Goal: Task Accomplishment & Management: Use online tool/utility

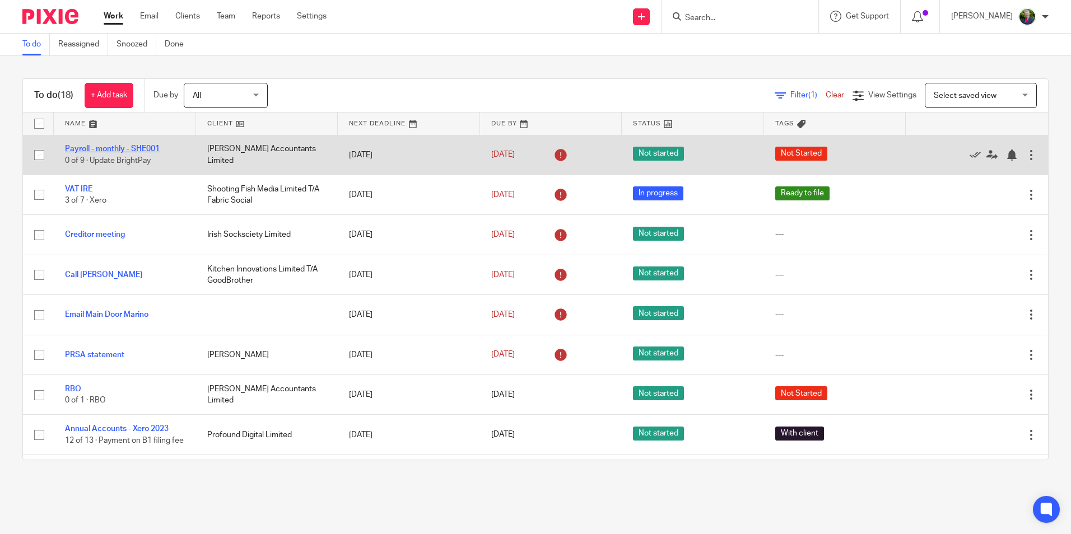
click at [135, 146] on link "Payroll - monthly - SHE001" at bounding box center [112, 149] width 95 height 8
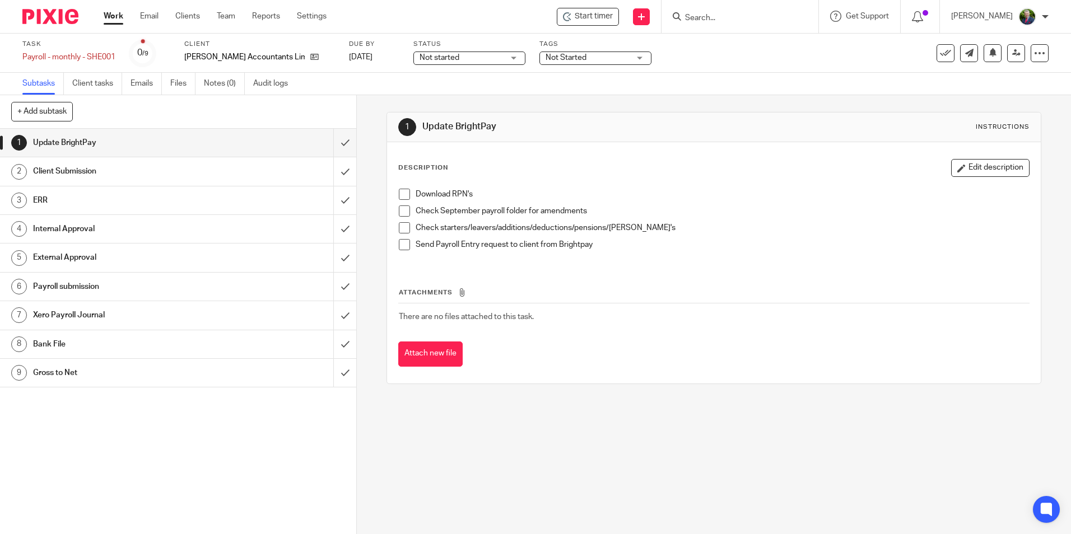
click at [402, 193] on span at bounding box center [404, 194] width 11 height 11
click at [402, 209] on span at bounding box center [404, 211] width 11 height 11
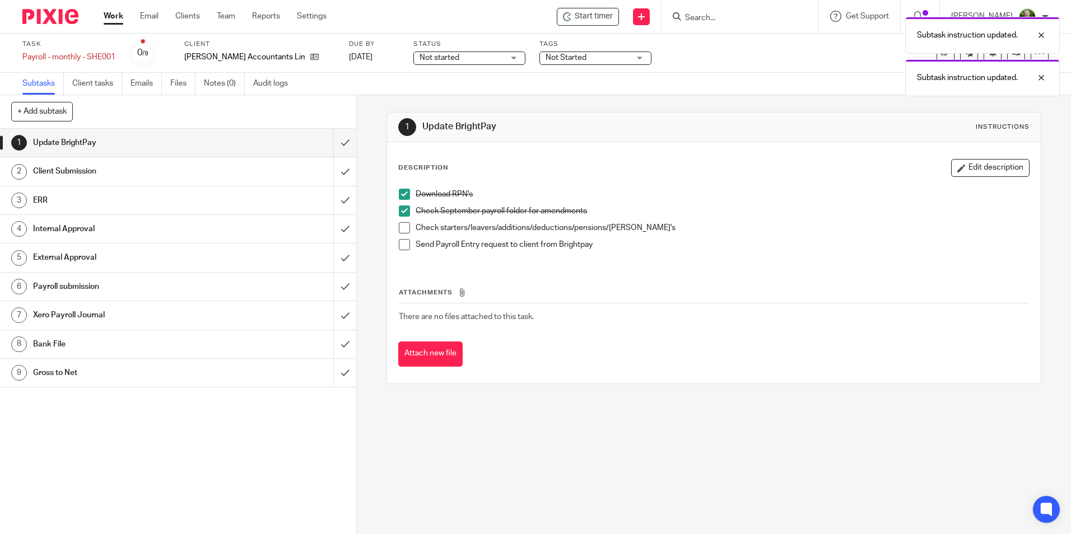
click at [400, 229] on span at bounding box center [404, 227] width 11 height 11
click at [401, 243] on span at bounding box center [404, 244] width 11 height 11
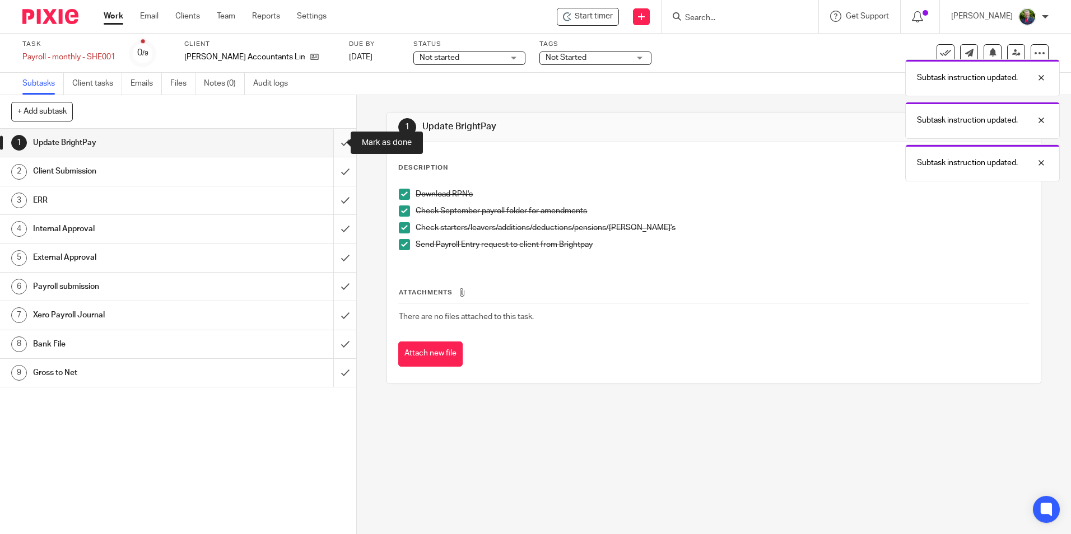
click at [333, 143] on input "submit" at bounding box center [178, 143] width 356 height 28
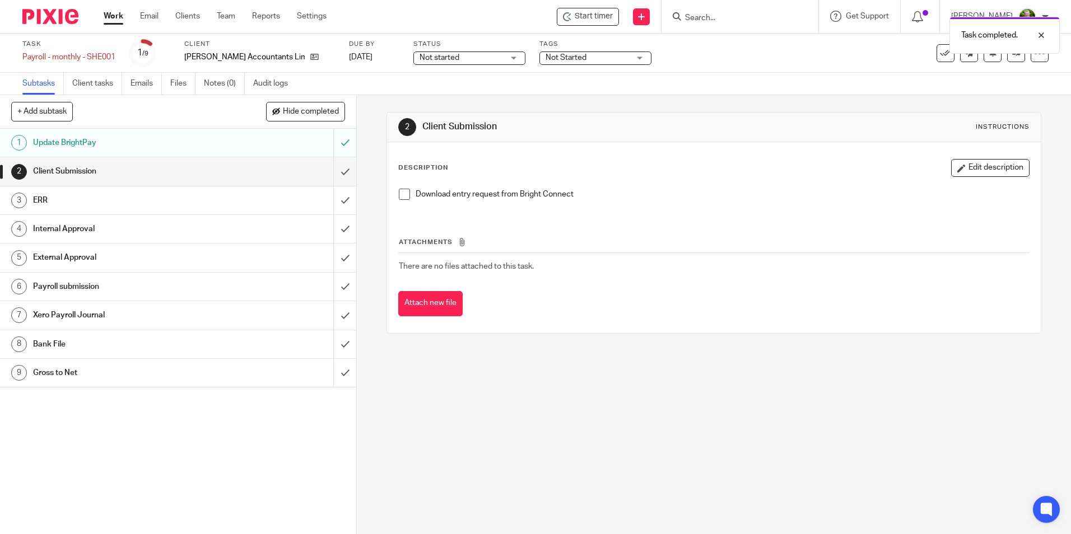
click at [399, 193] on span at bounding box center [404, 194] width 11 height 11
click at [578, 55] on div "Task completed. Subtask instruction updated." at bounding box center [797, 53] width 524 height 85
click at [600, 58] on div "Not Started" at bounding box center [595, 58] width 112 height 13
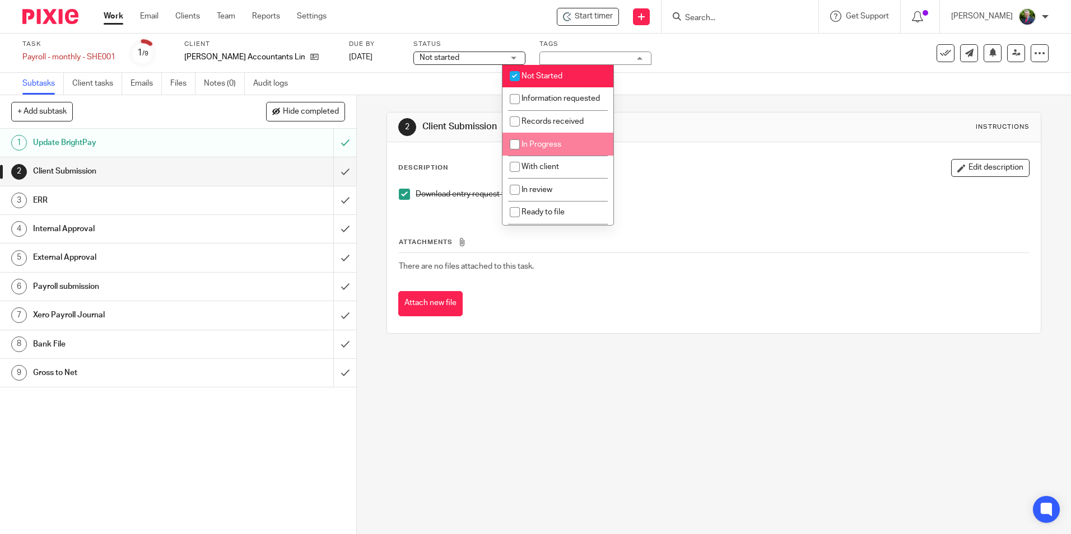
click at [576, 156] on li "In Progress" at bounding box center [557, 144] width 111 height 23
checkbox input "true"
click at [516, 77] on input "checkbox" at bounding box center [514, 76] width 21 height 21
checkbox input "false"
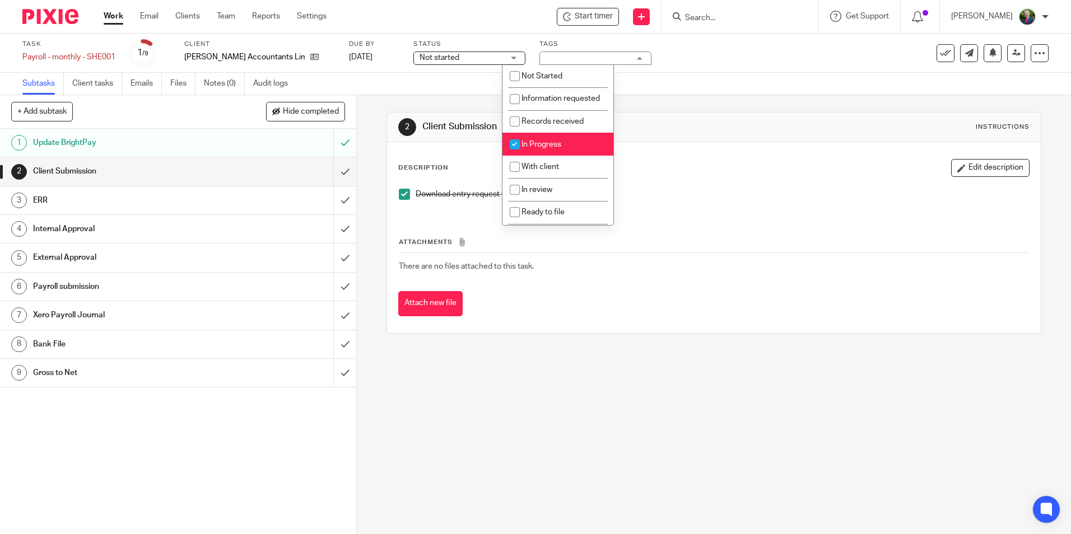
click at [462, 59] on span "Not started" at bounding box center [461, 58] width 84 height 12
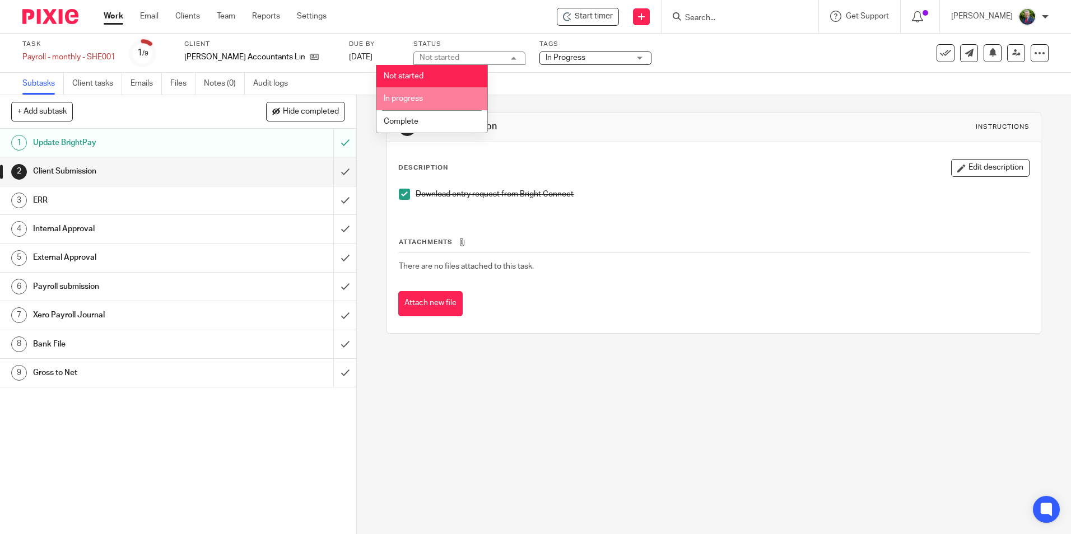
click at [425, 93] on li "In progress" at bounding box center [431, 98] width 111 height 23
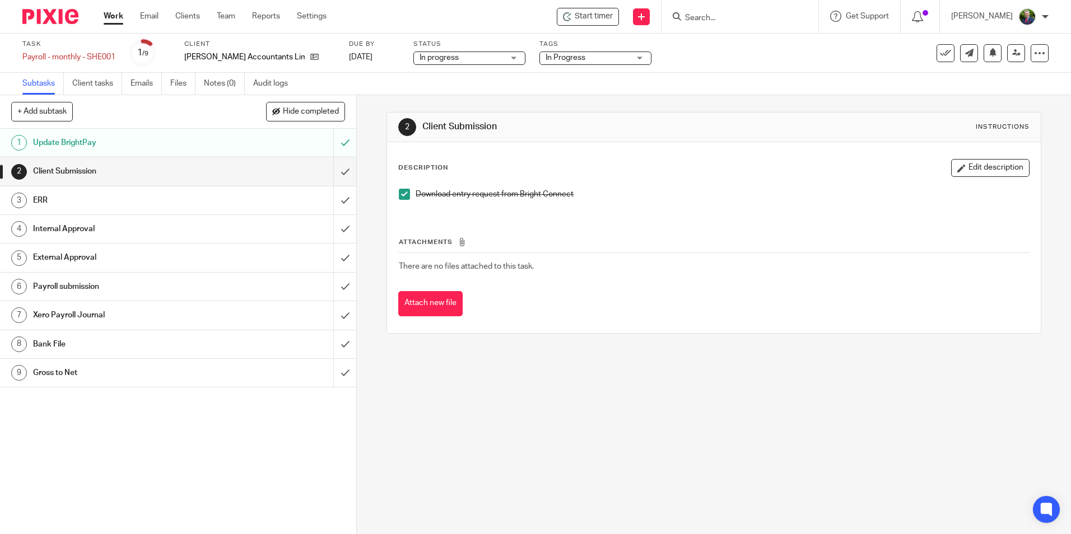
click at [549, 88] on div "Subtasks Client tasks Emails Files Notes (0) Audit logs" at bounding box center [535, 84] width 1071 height 22
drag, startPoint x: 670, startPoint y: 444, endPoint x: 654, endPoint y: 429, distance: 22.2
click at [670, 444] on div "2 Client Submission Instructions Description Edit description Download entry re…" at bounding box center [714, 314] width 714 height 439
click at [1005, 361] on div "2 Client Submission Instructions Description Edit description Download entry re…" at bounding box center [714, 314] width 714 height 439
click at [333, 174] on input "submit" at bounding box center [178, 171] width 356 height 28
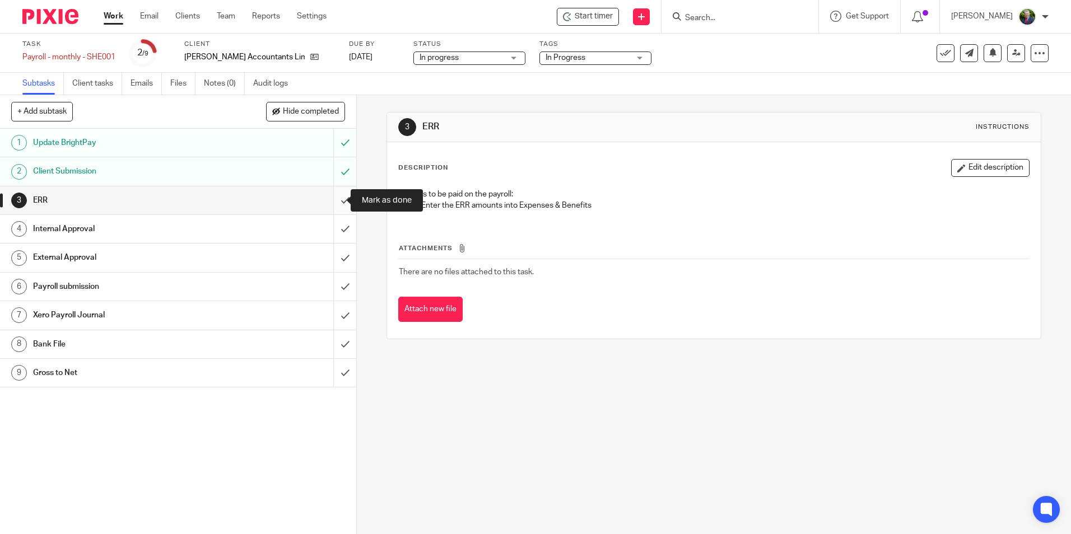
click at [332, 198] on input "submit" at bounding box center [178, 200] width 356 height 28
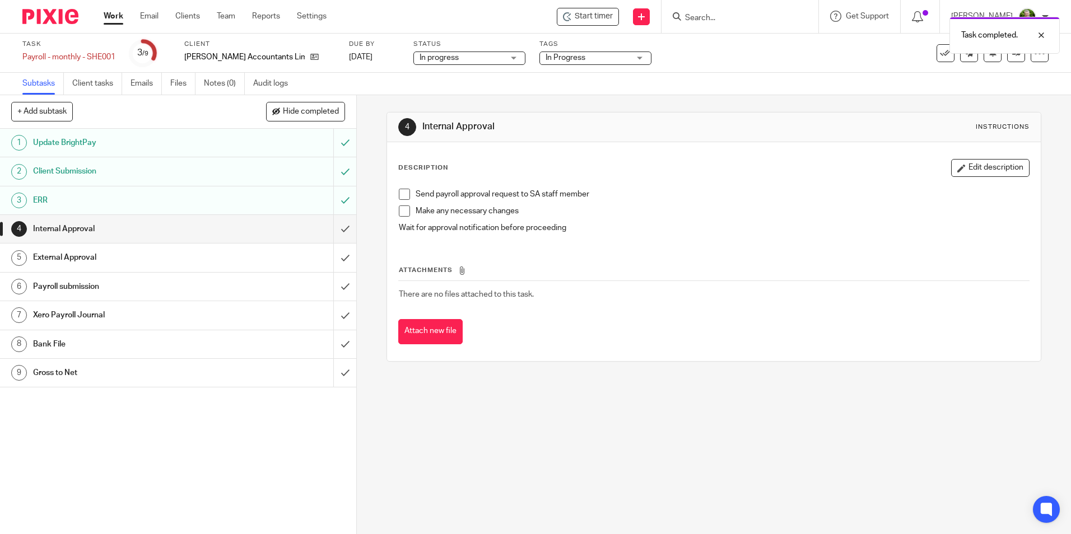
click at [401, 195] on span at bounding box center [404, 194] width 11 height 11
click at [402, 211] on span at bounding box center [404, 211] width 11 height 11
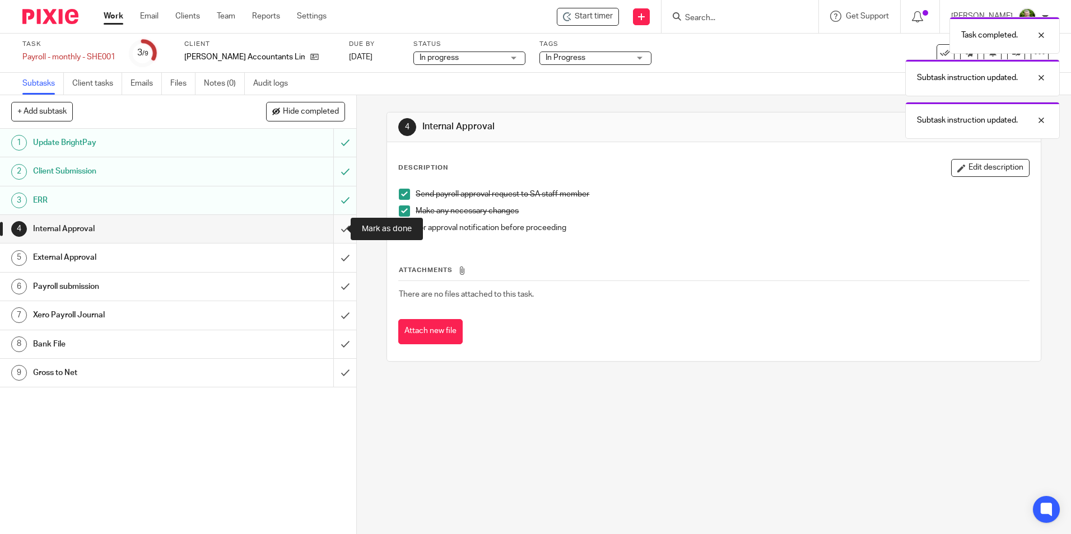
click at [336, 233] on input "submit" at bounding box center [178, 229] width 356 height 28
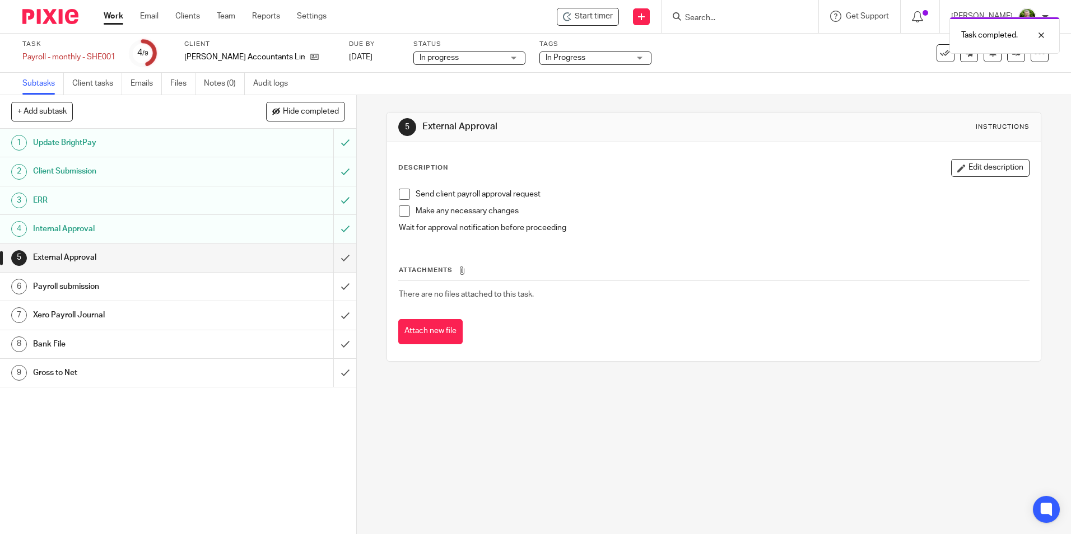
click at [399, 193] on span at bounding box center [404, 194] width 11 height 11
click at [402, 207] on span at bounding box center [404, 211] width 11 height 11
click at [338, 256] on input "submit" at bounding box center [178, 258] width 356 height 28
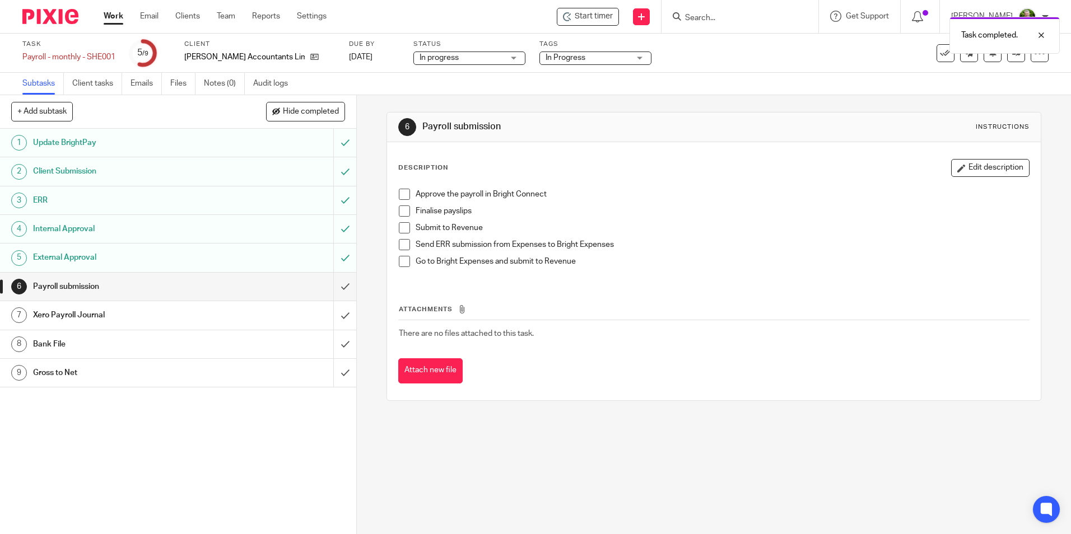
click at [404, 194] on span at bounding box center [404, 194] width 11 height 11
drag, startPoint x: 402, startPoint y: 211, endPoint x: 401, endPoint y: 220, distance: 9.0
click at [402, 212] on span at bounding box center [404, 211] width 11 height 11
click at [403, 228] on span at bounding box center [404, 227] width 11 height 11
click at [402, 241] on span at bounding box center [404, 244] width 11 height 11
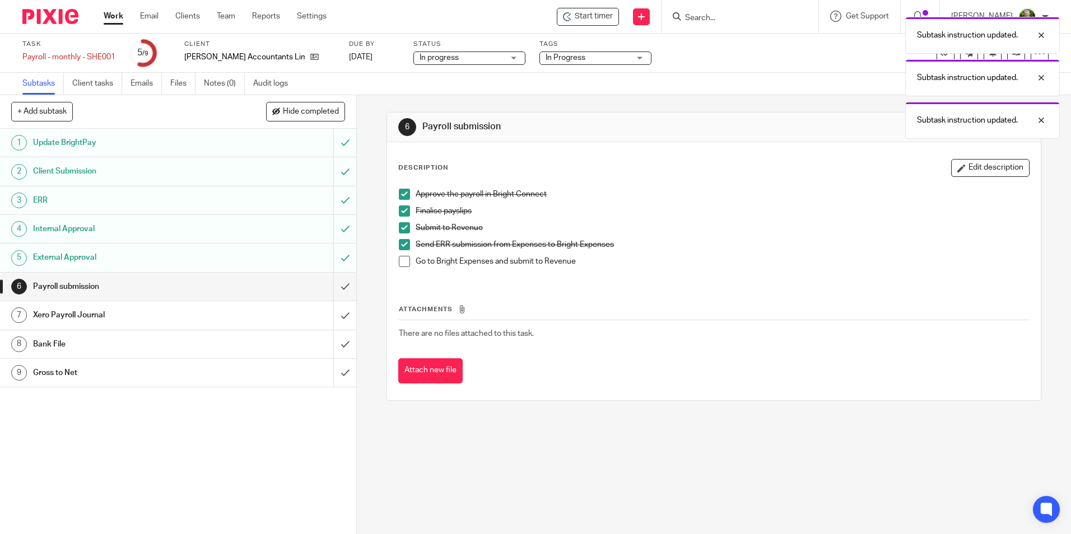
click at [402, 257] on span at bounding box center [404, 261] width 11 height 11
click at [337, 290] on input "submit" at bounding box center [178, 287] width 356 height 28
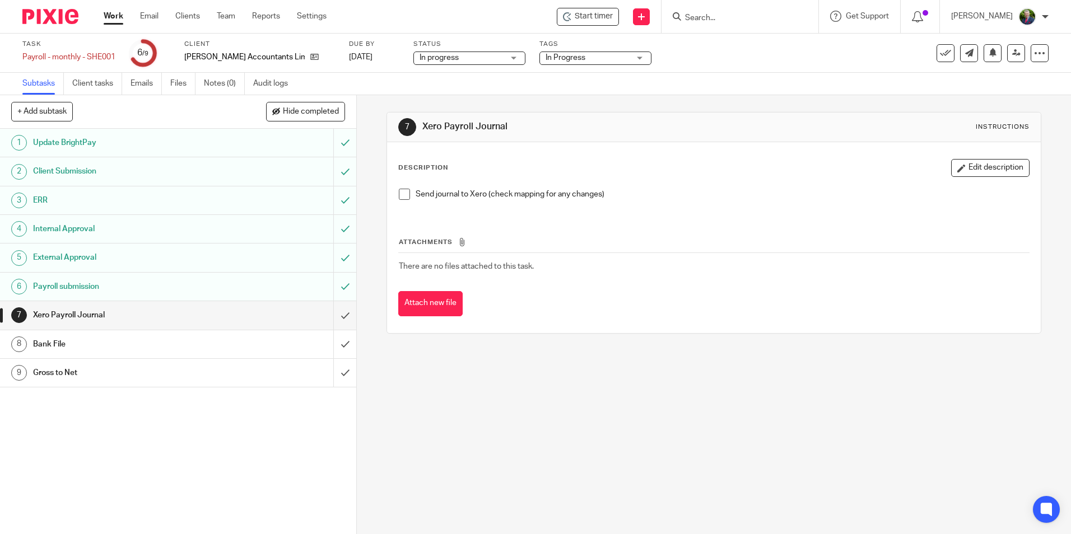
click at [400, 196] on span at bounding box center [404, 194] width 11 height 11
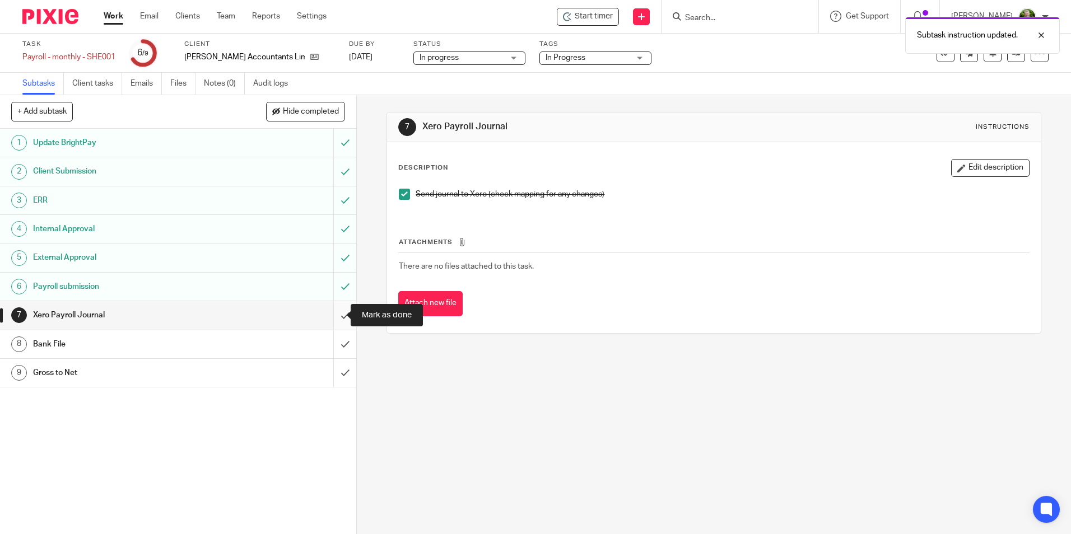
click at [336, 319] on input "submit" at bounding box center [178, 315] width 356 height 28
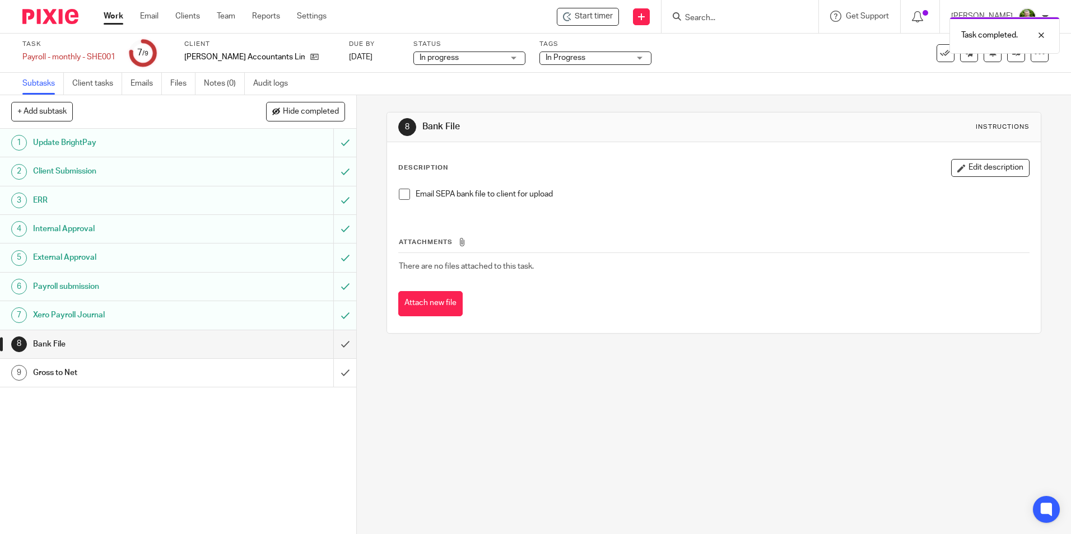
click at [400, 201] on li "Email SEPA bank file to client for upload" at bounding box center [713, 197] width 629 height 17
click at [400, 196] on span at bounding box center [404, 194] width 11 height 11
click at [335, 341] on input "submit" at bounding box center [178, 344] width 356 height 28
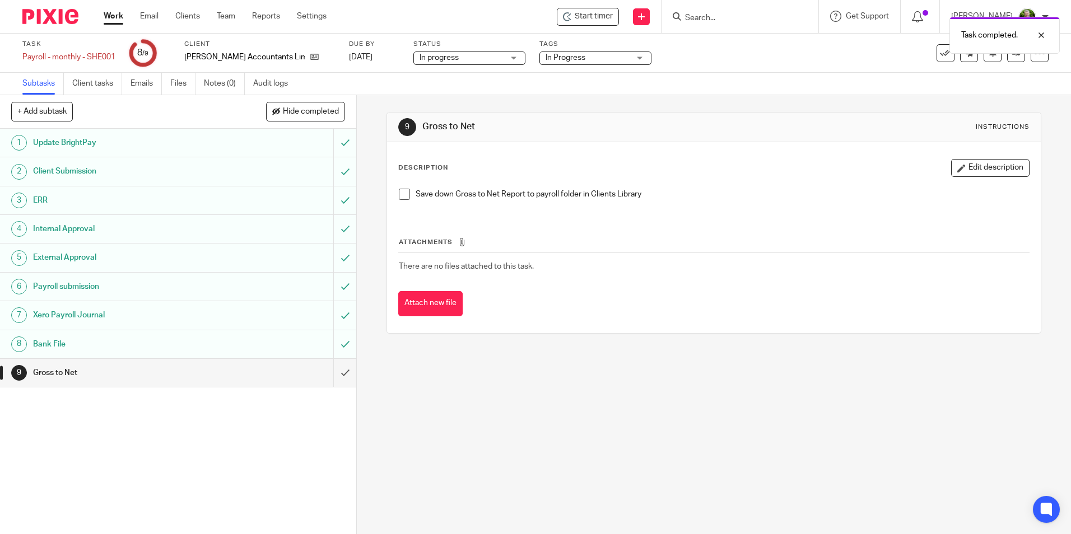
click at [402, 193] on span at bounding box center [404, 194] width 11 height 11
click at [332, 373] on input "submit" at bounding box center [178, 373] width 356 height 28
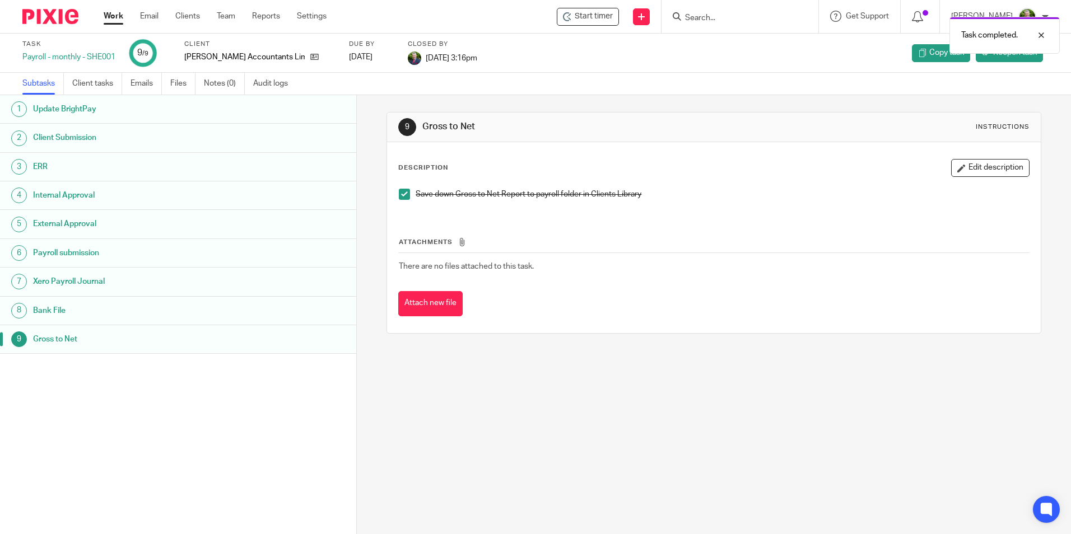
click at [122, 16] on link "Work" at bounding box center [114, 16] width 20 height 11
